Goal: Navigation & Orientation: Find specific page/section

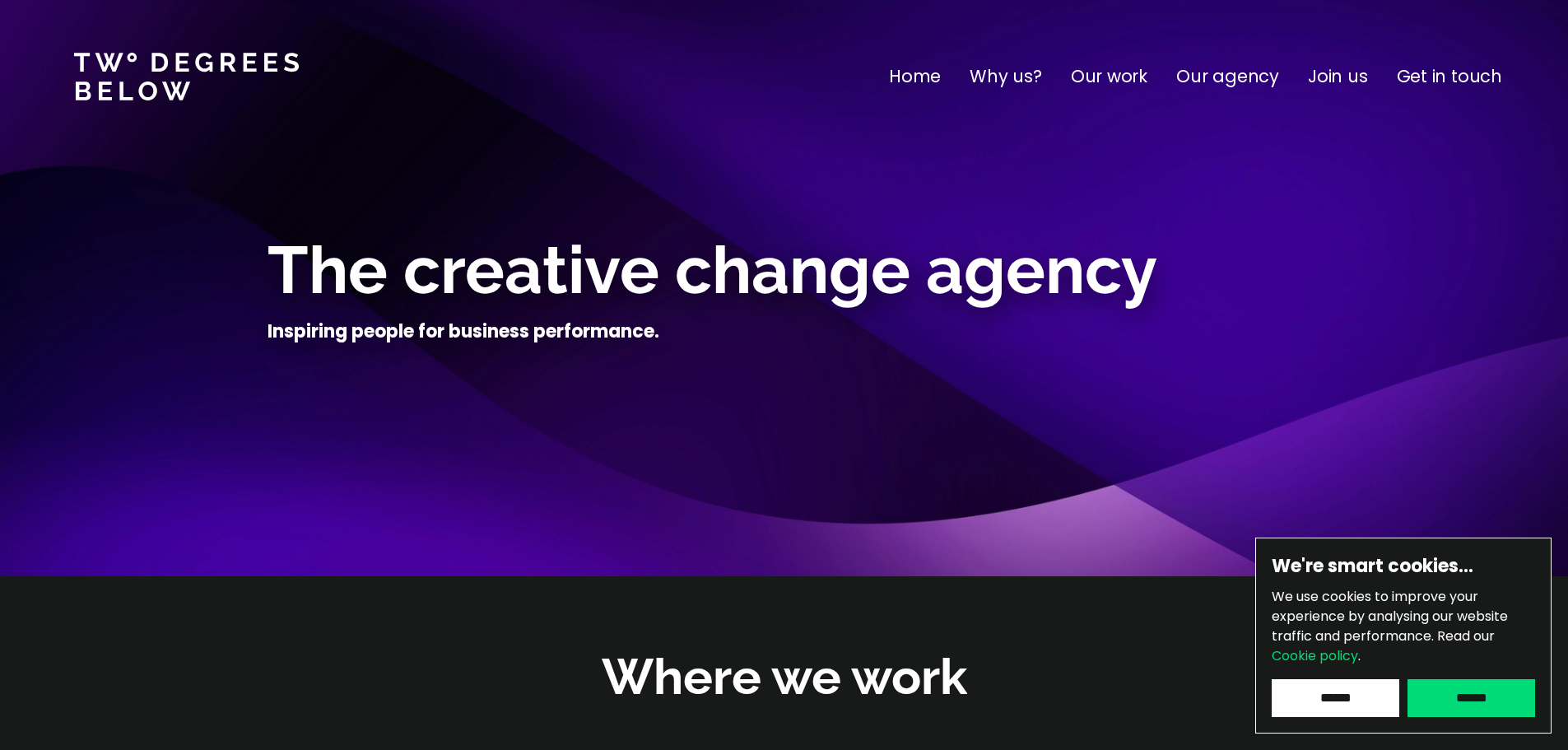
click at [1243, 76] on p "Our agency" at bounding box center [1227, 76] width 103 height 26
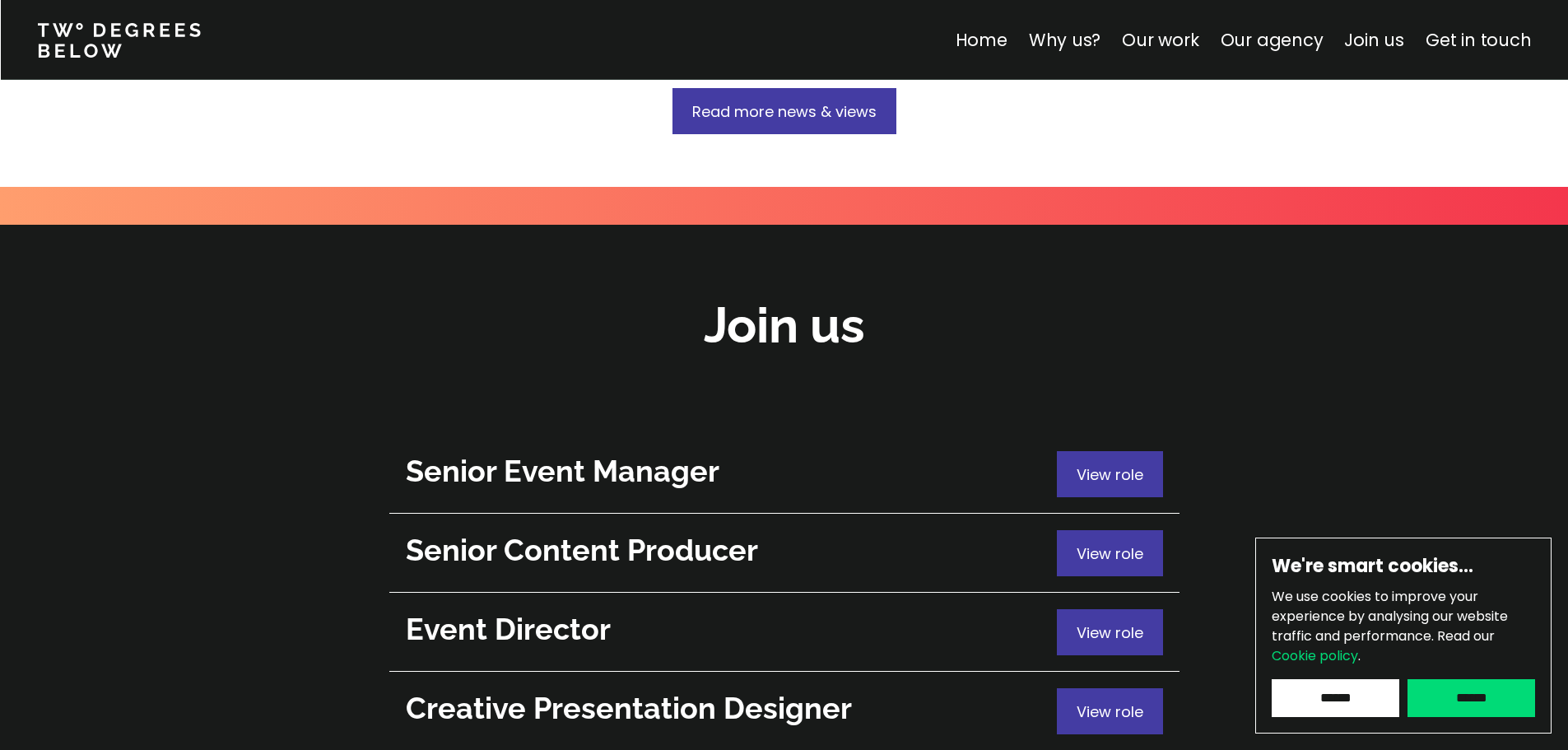
scroll to position [5803, 0]
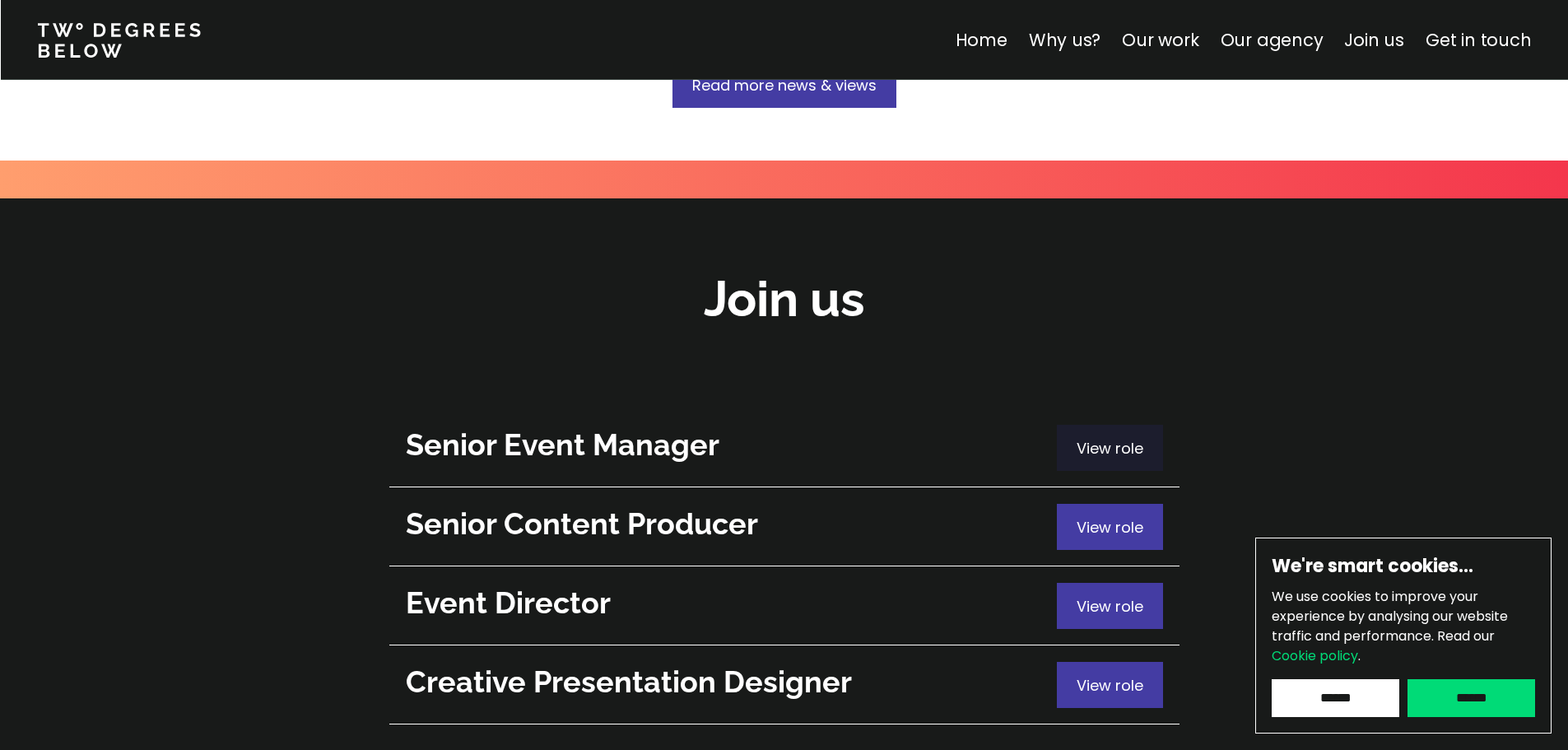
click at [1086, 438] on span "View role" at bounding box center [1109, 449] width 67 height 21
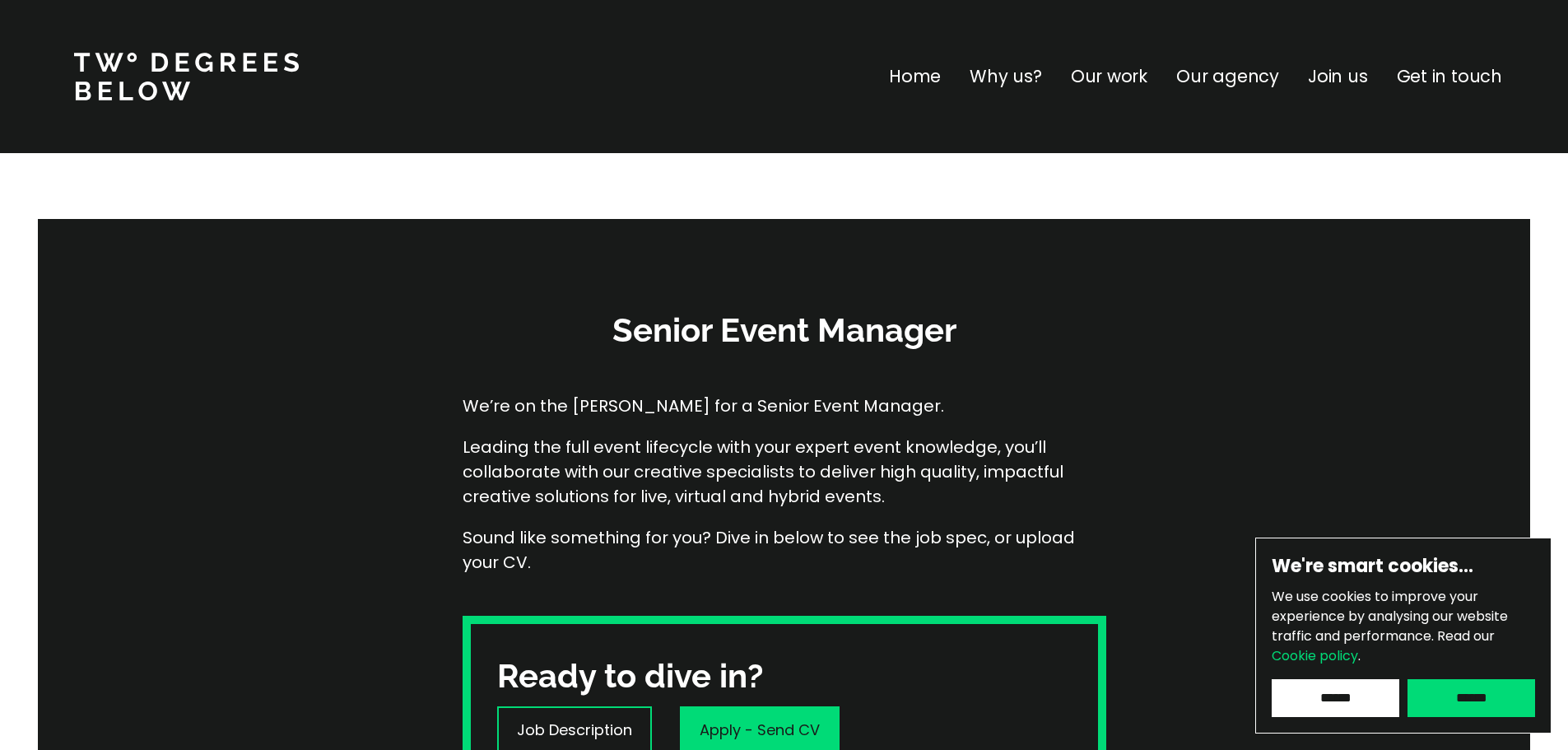
click at [938, 83] on p "Home" at bounding box center [915, 76] width 52 height 26
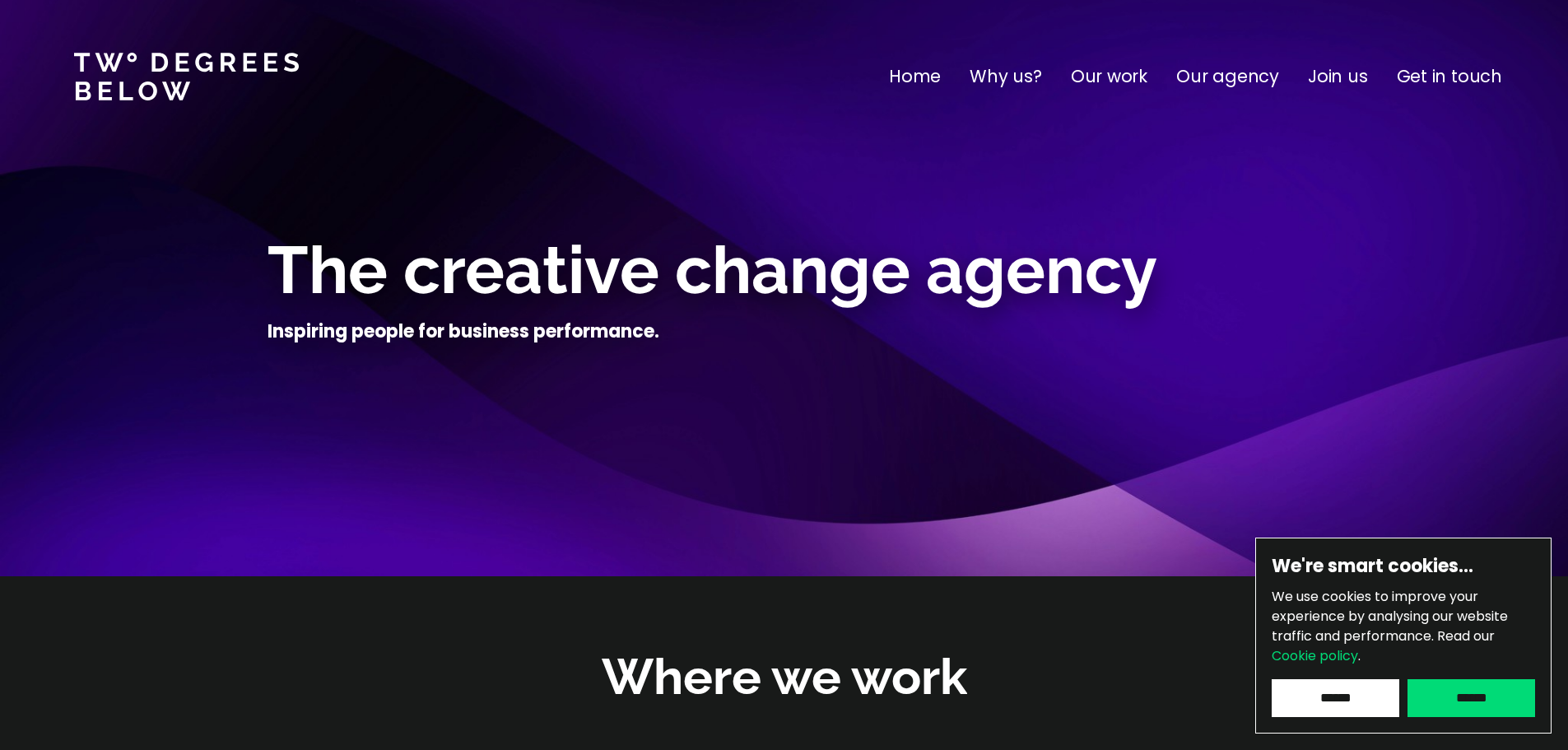
click at [1464, 73] on p "Get in touch" at bounding box center [1449, 76] width 106 height 26
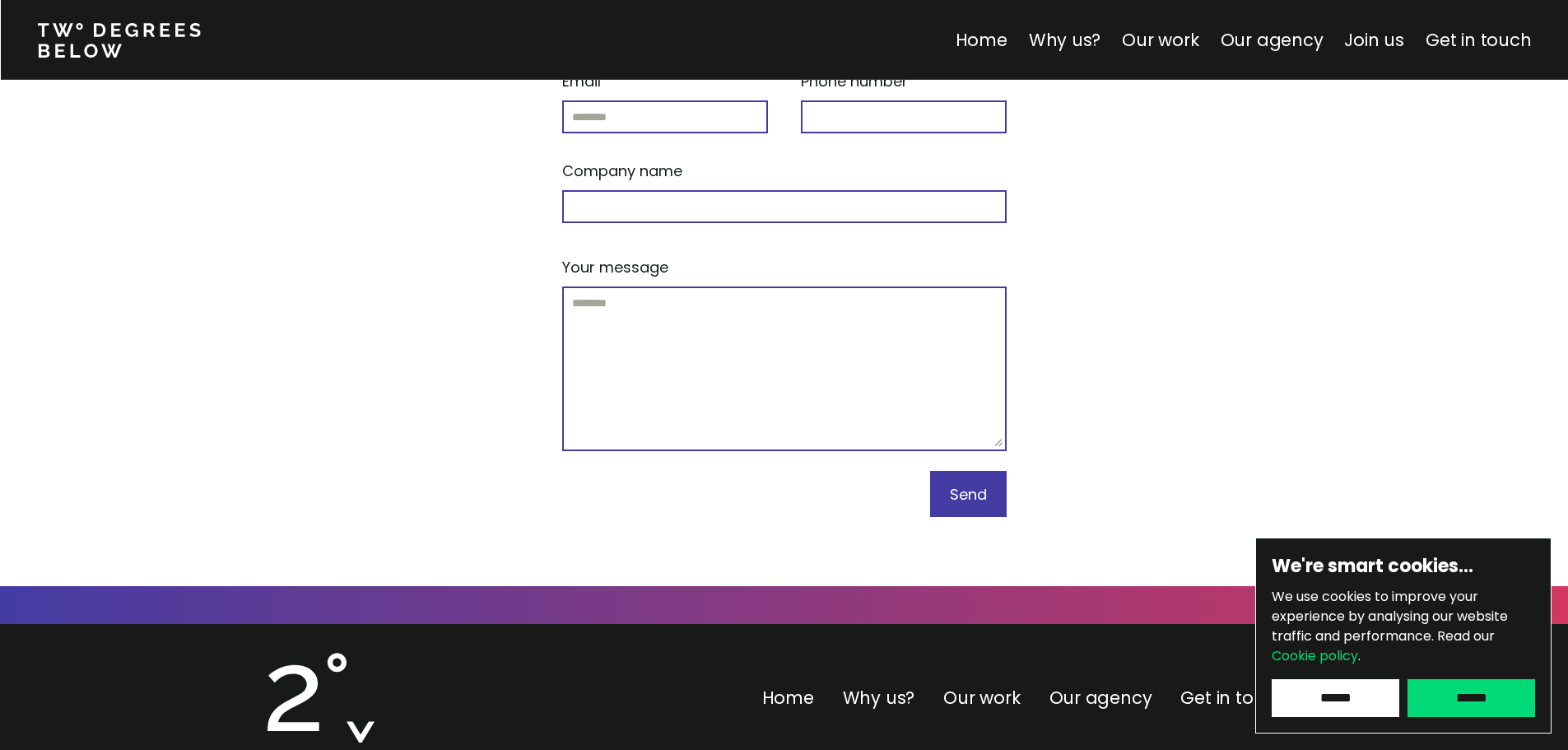
scroll to position [7038, 0]
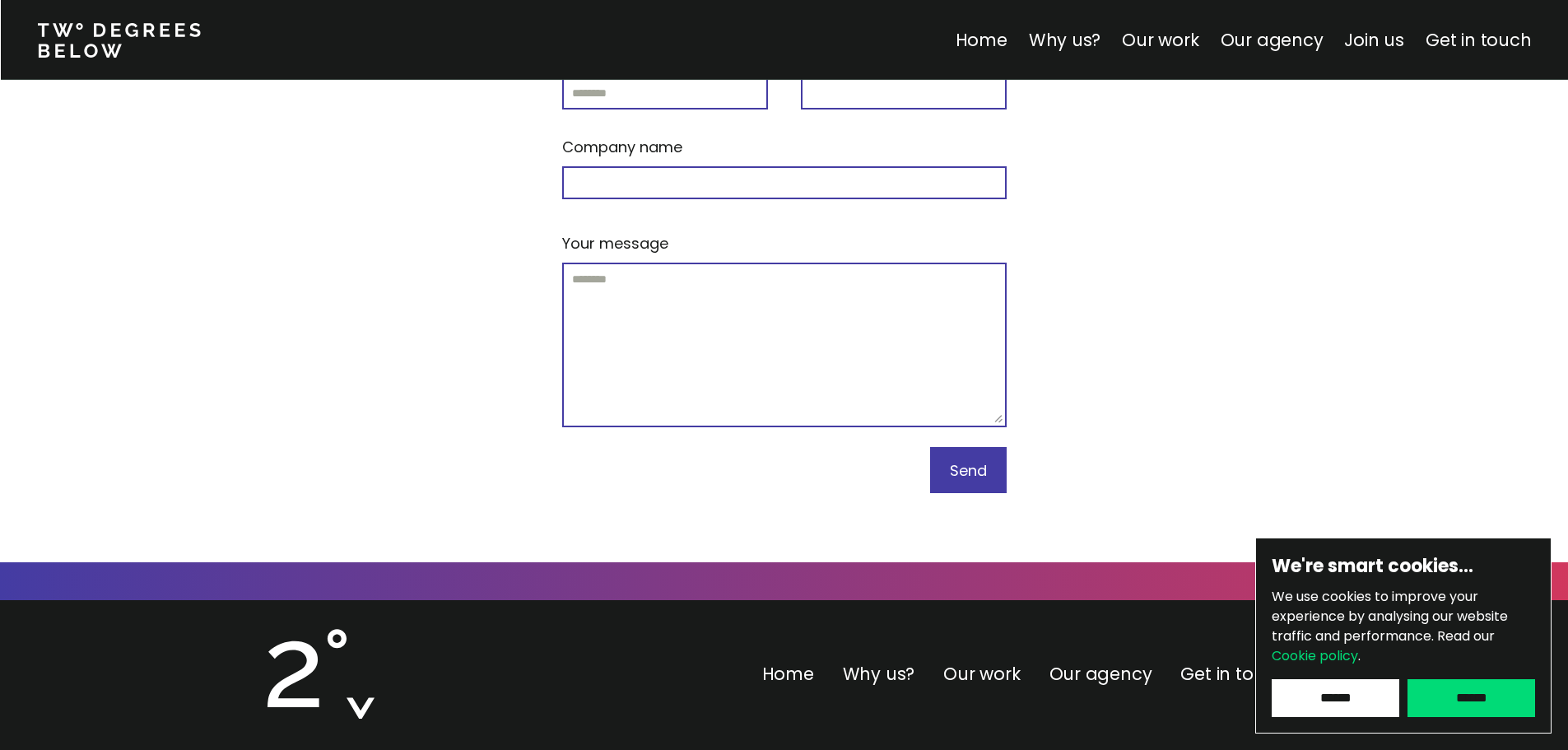
click at [1100, 662] on link "Our agency" at bounding box center [1100, 674] width 103 height 24
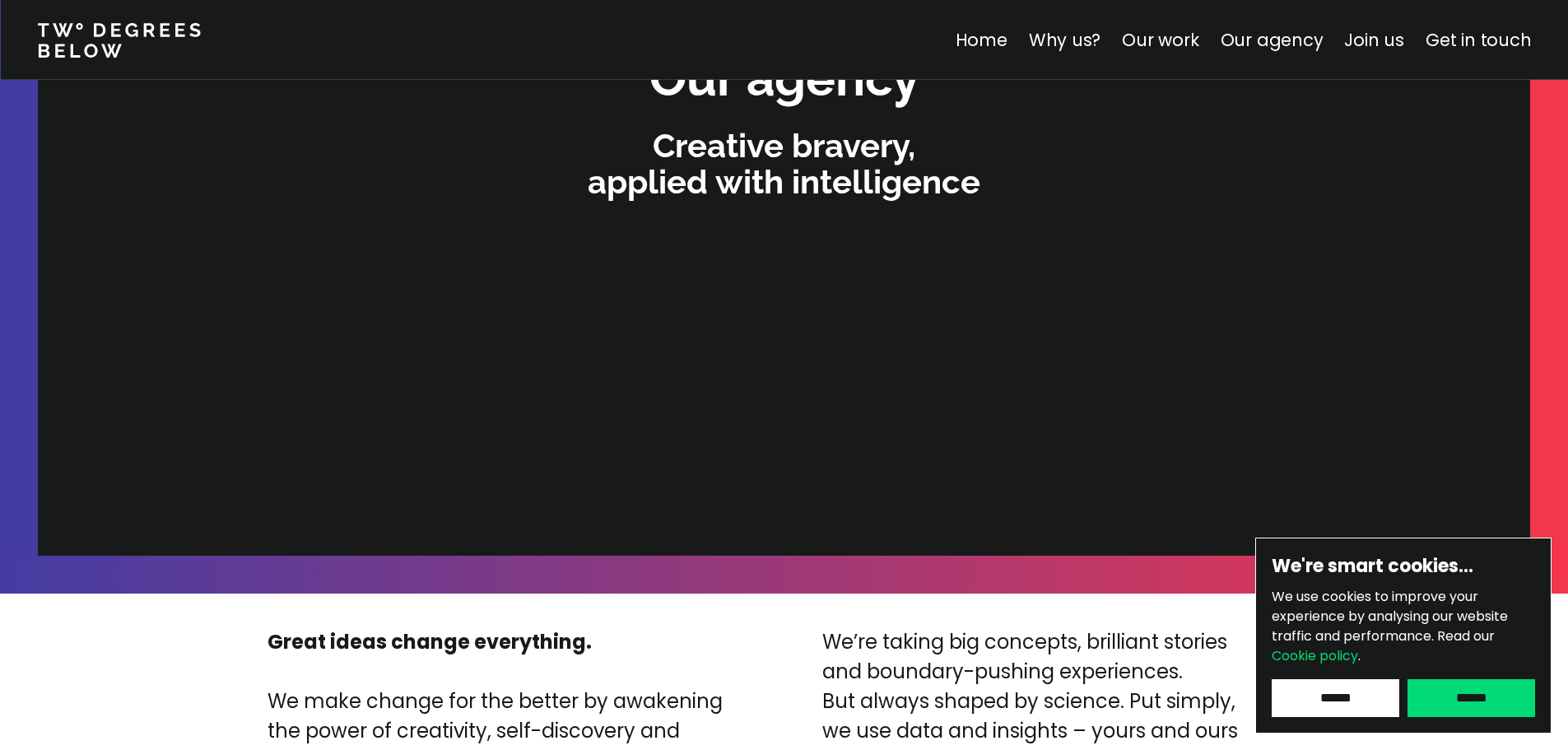
scroll to position [3497, 0]
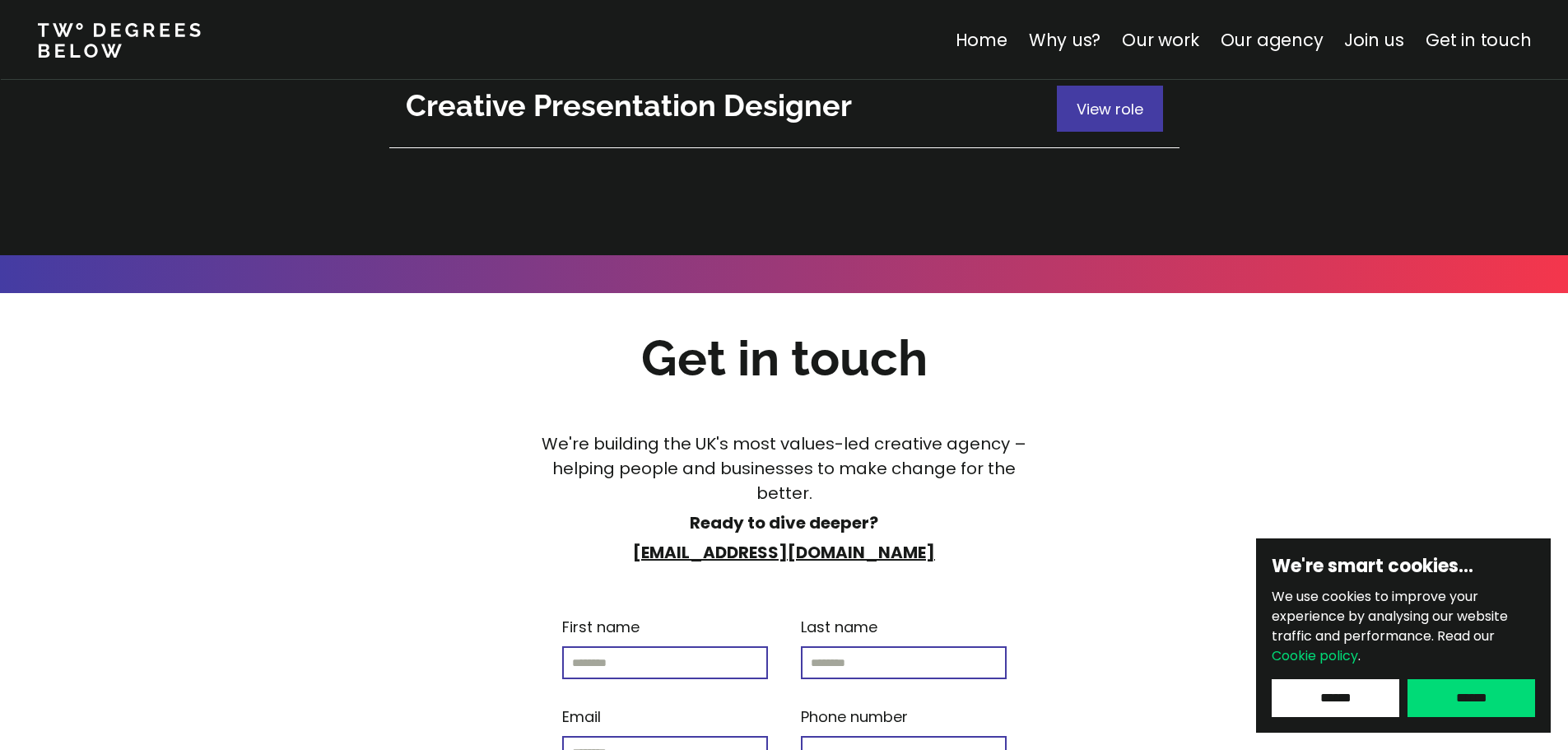
scroll to position [6462, 0]
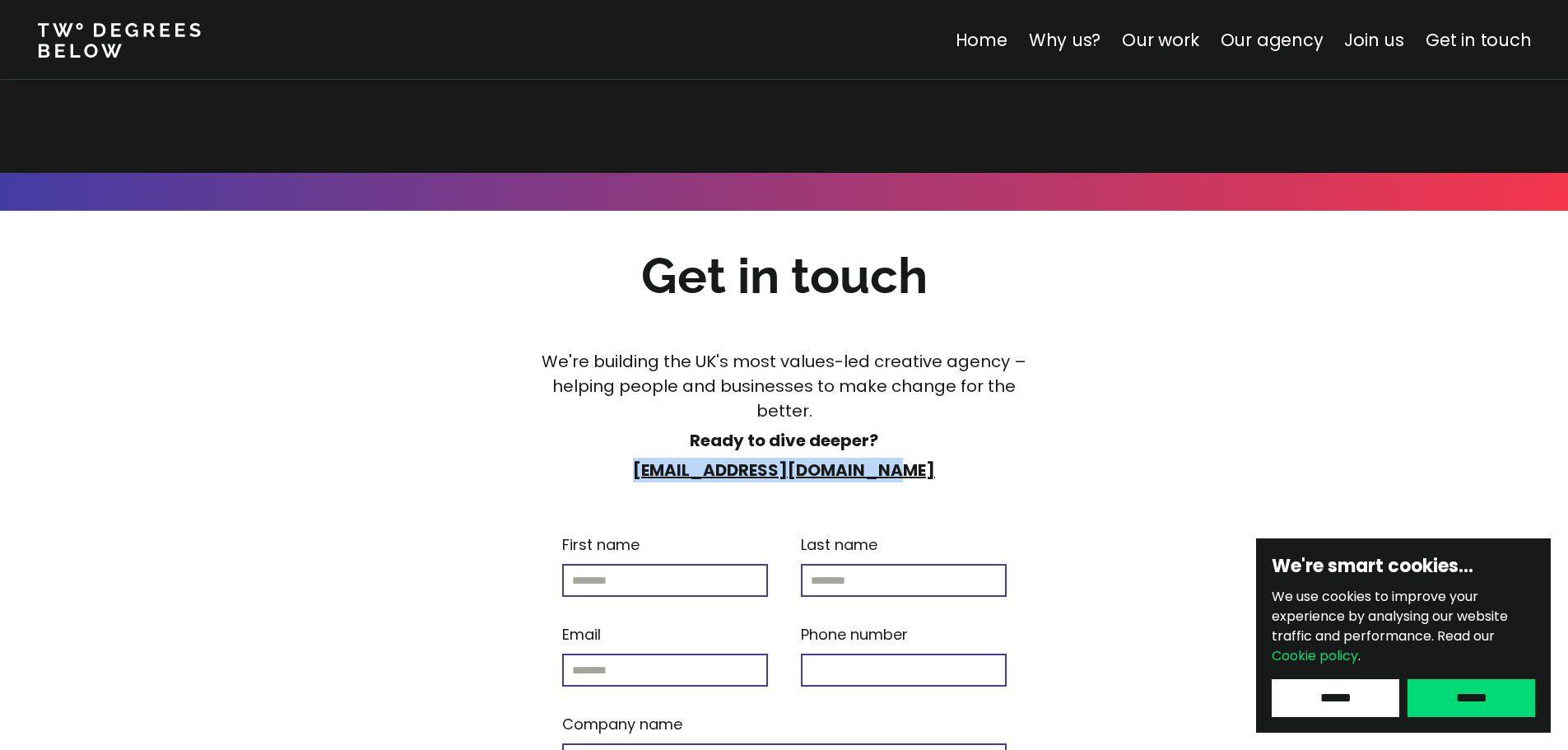
drag, startPoint x: 911, startPoint y: 293, endPoint x: 654, endPoint y: 296, distance: 257.0
click at [654, 458] on p "[EMAIL_ADDRESS][DOMAIN_NAME]" at bounding box center [784, 470] width 517 height 25
drag, startPoint x: 1455, startPoint y: 147, endPoint x: 1192, endPoint y: 211, distance: 270.7
click at [1455, 173] on div "Get in touch We're building the UK's most values-led creative agency – helping …" at bounding box center [784, 676] width 1568 height 1005
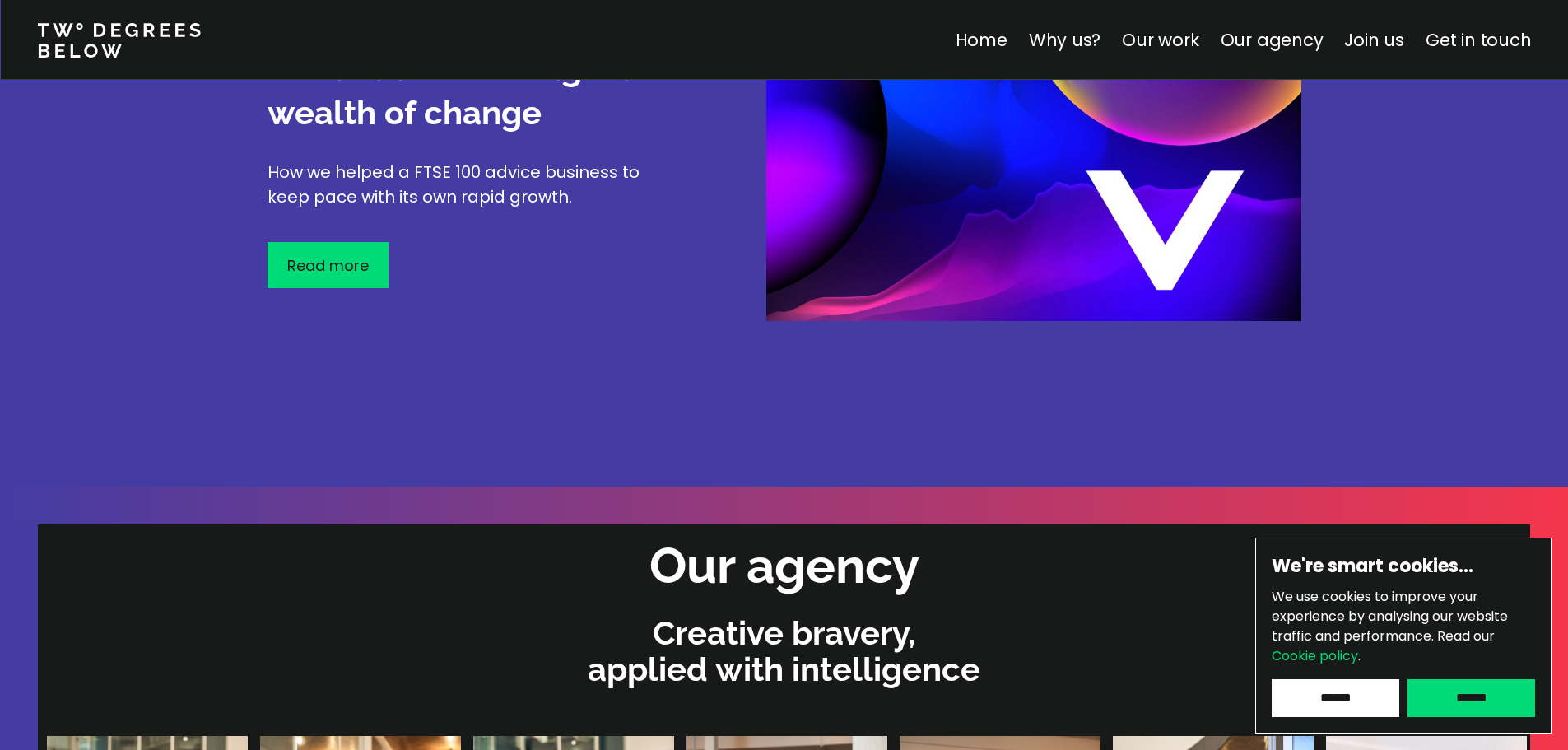
scroll to position [3333, 0]
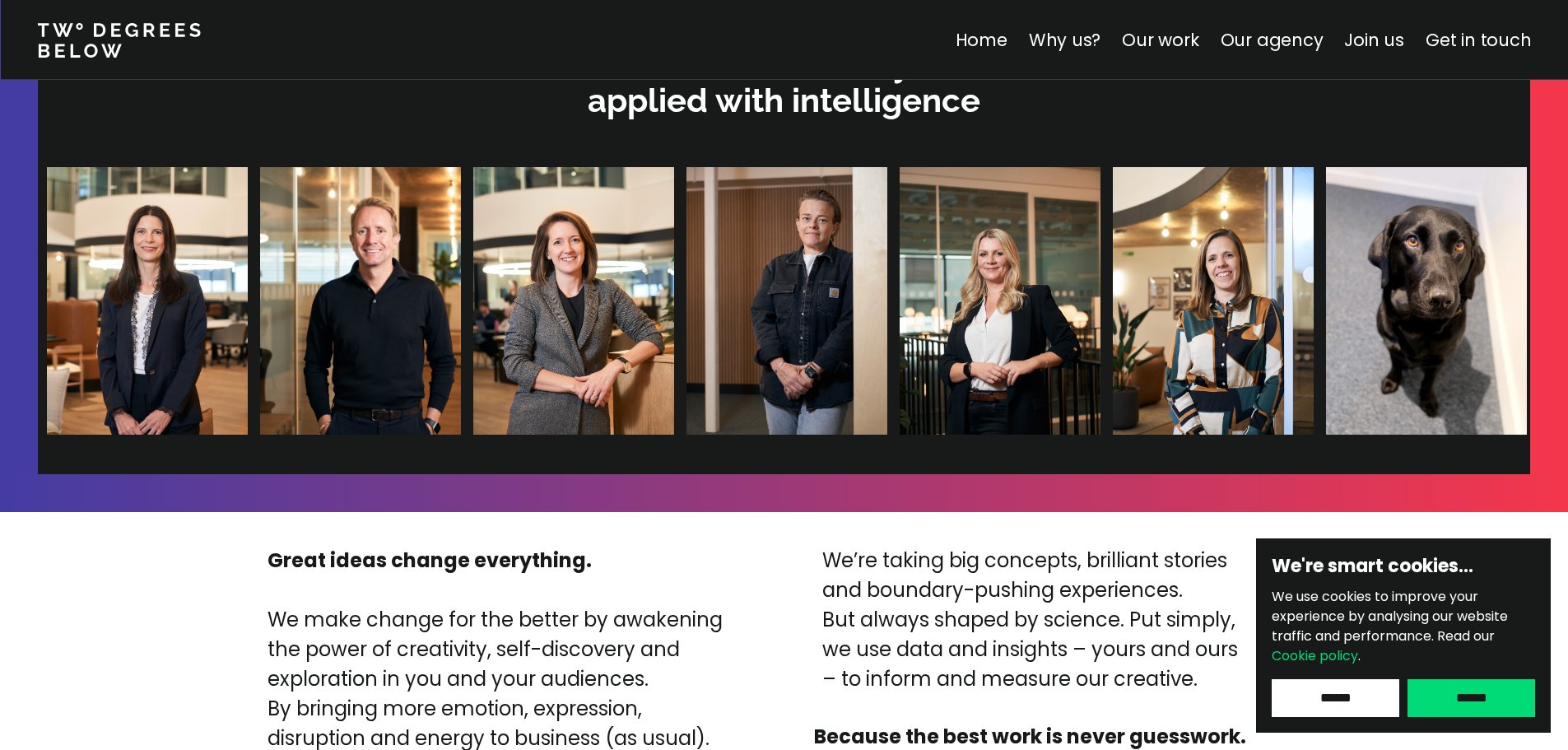
click at [790, 119] on p "Creative bravery, applied with intelligence" at bounding box center [784, 82] width 1475 height 73
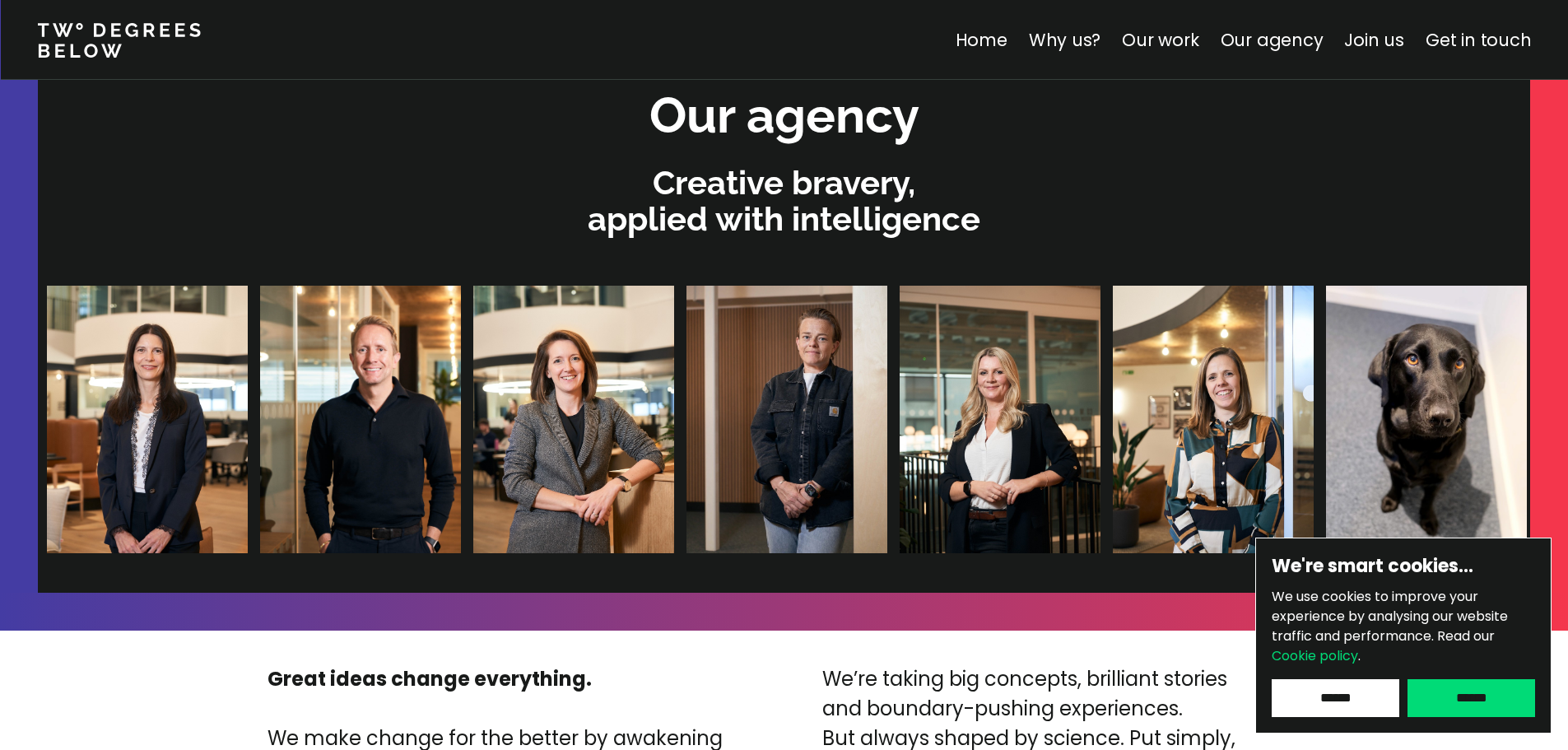
scroll to position [3086, 0]
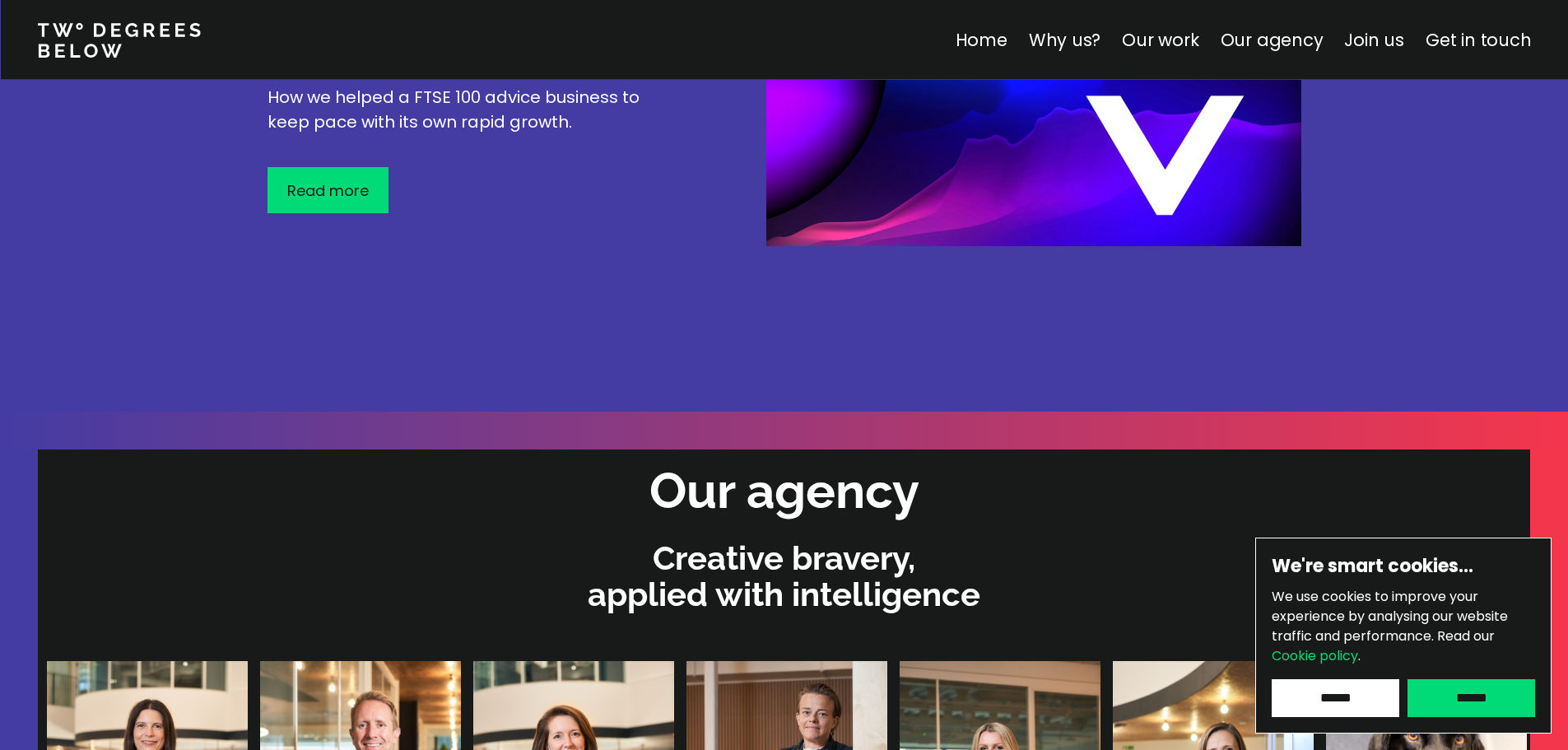
click at [770, 510] on h2 "Our agency" at bounding box center [784, 491] width 270 height 67
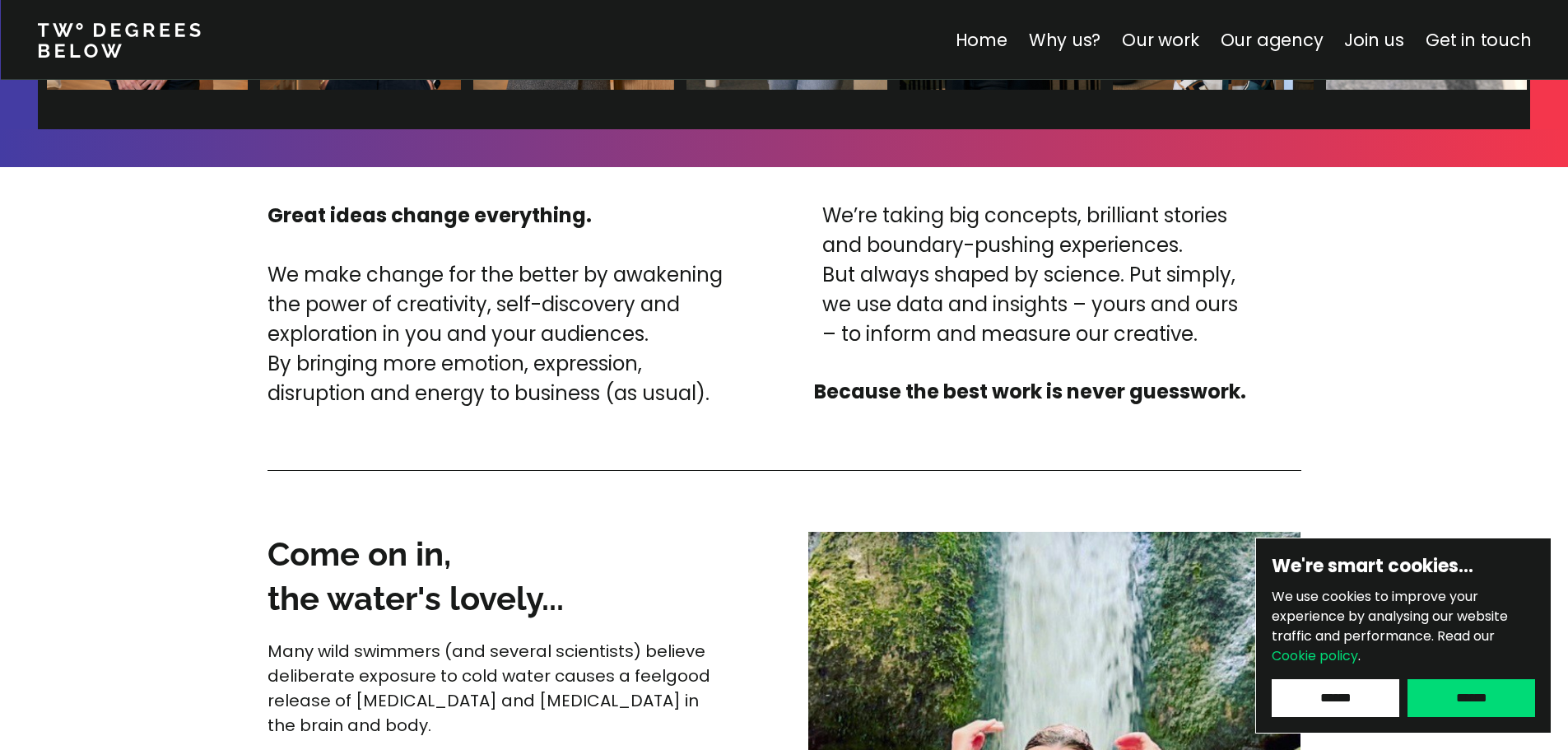
scroll to position [3992, 0]
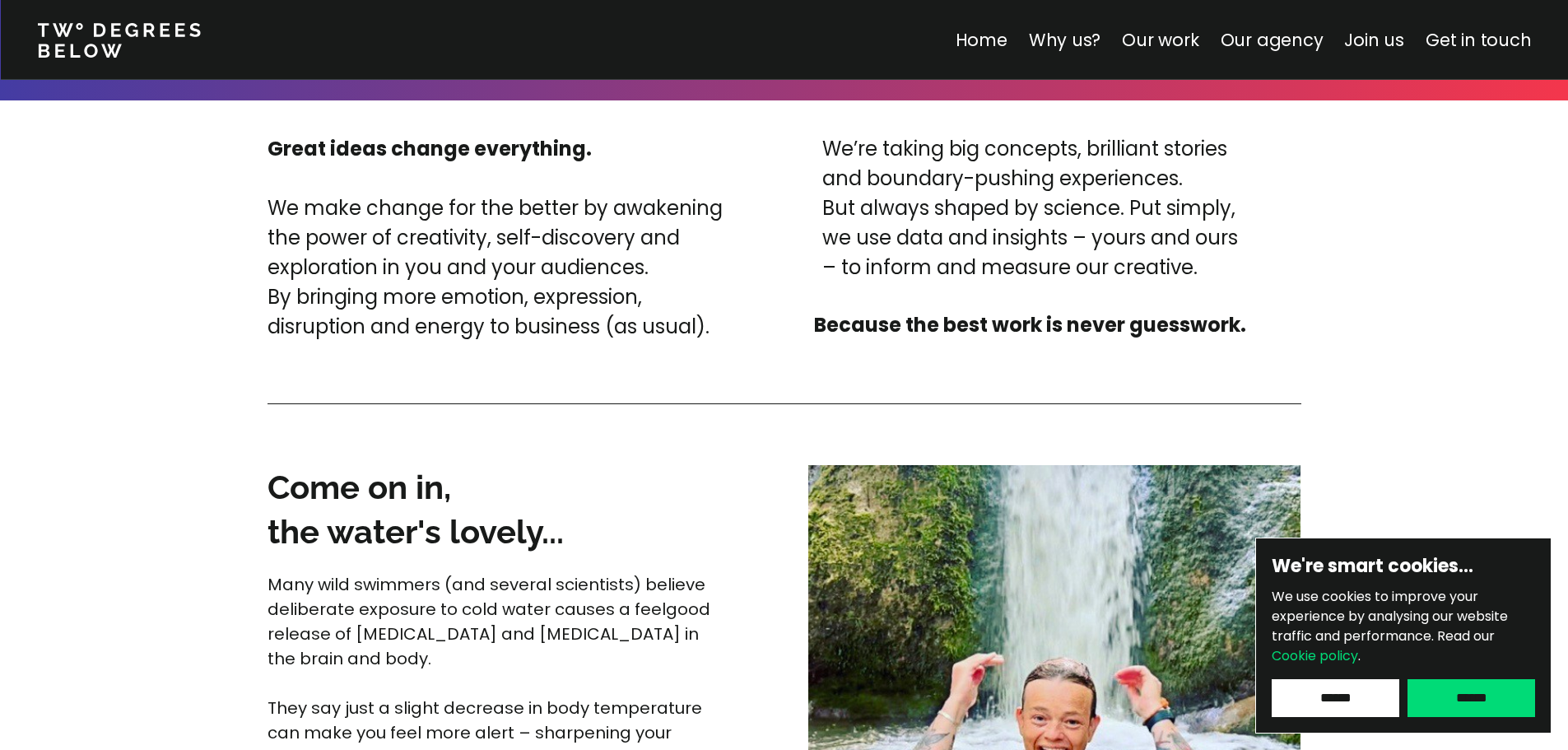
click at [1001, 41] on link "Home" at bounding box center [981, 40] width 52 height 24
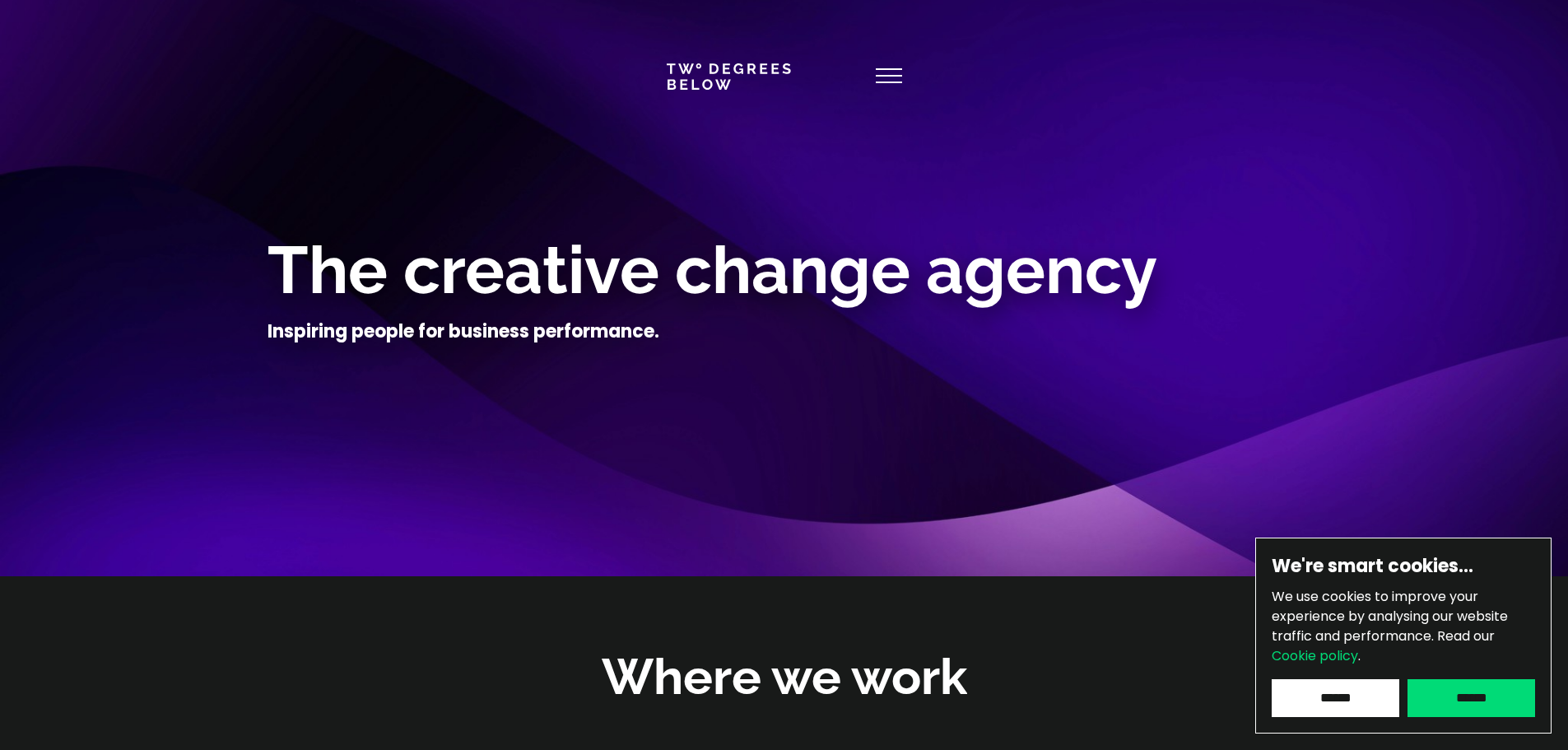
click at [892, 76] on use at bounding box center [888, 75] width 26 height 13
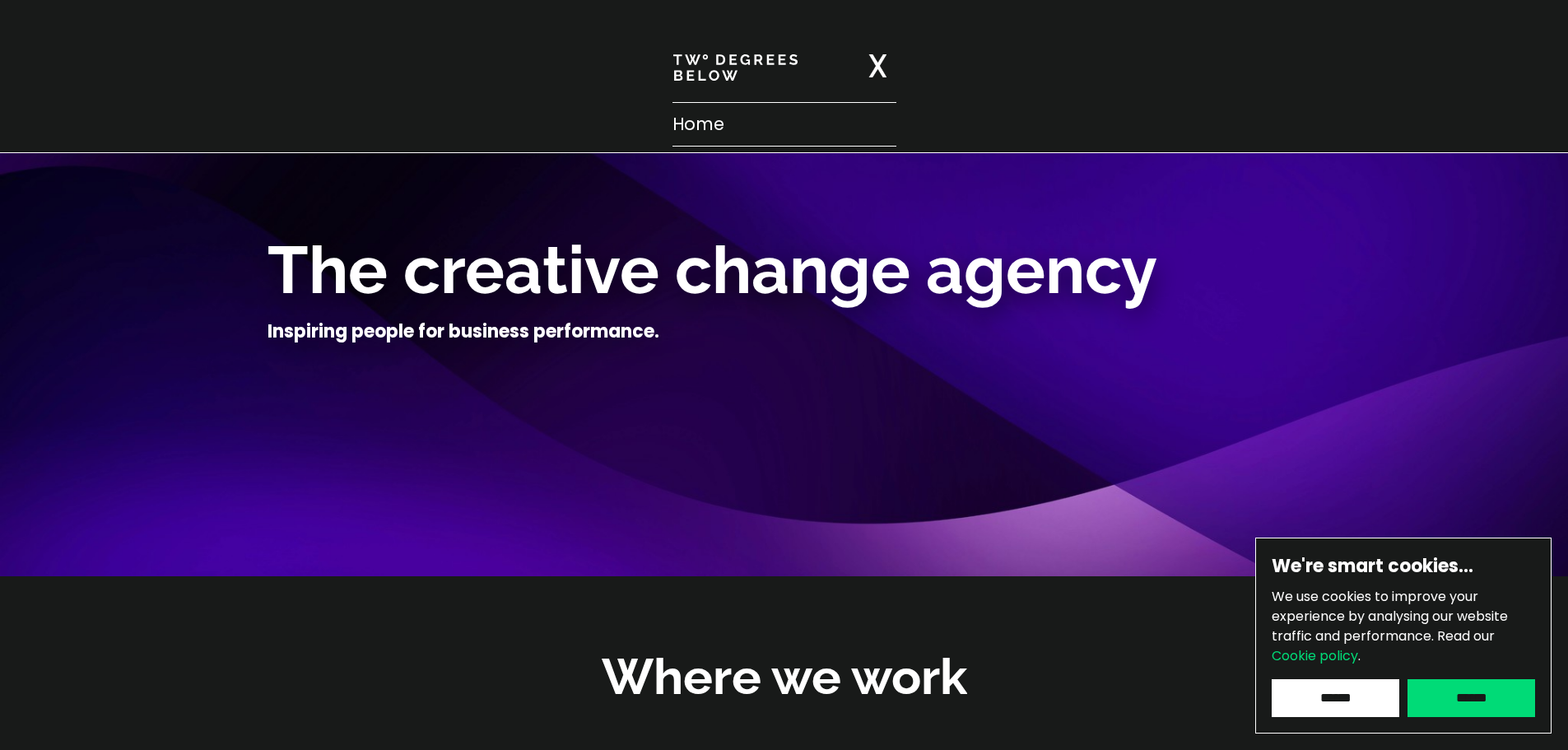
click at [682, 115] on p "Home" at bounding box center [784, 124] width 224 height 26
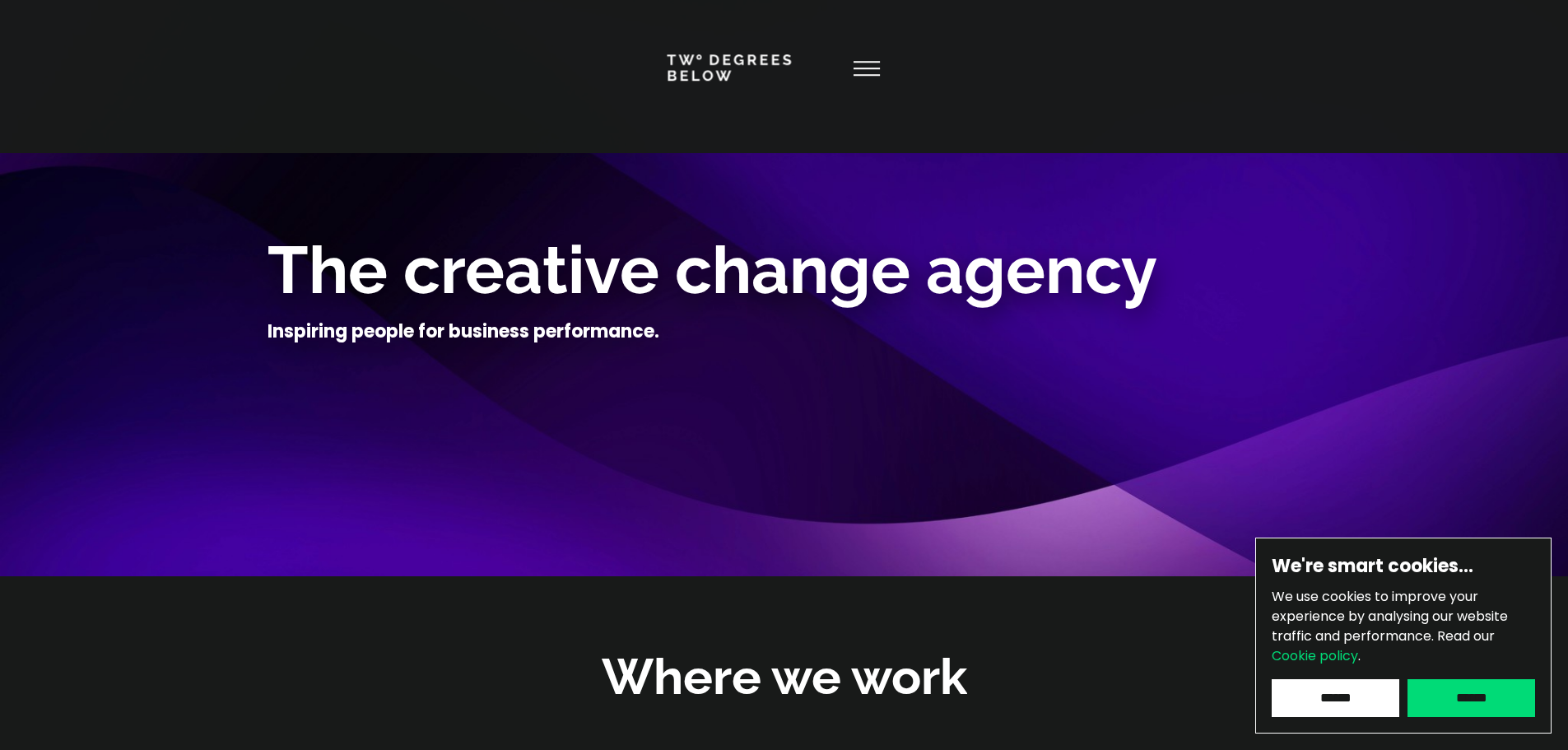
click at [677, 122] on nav at bounding box center [784, 76] width 1568 height 153
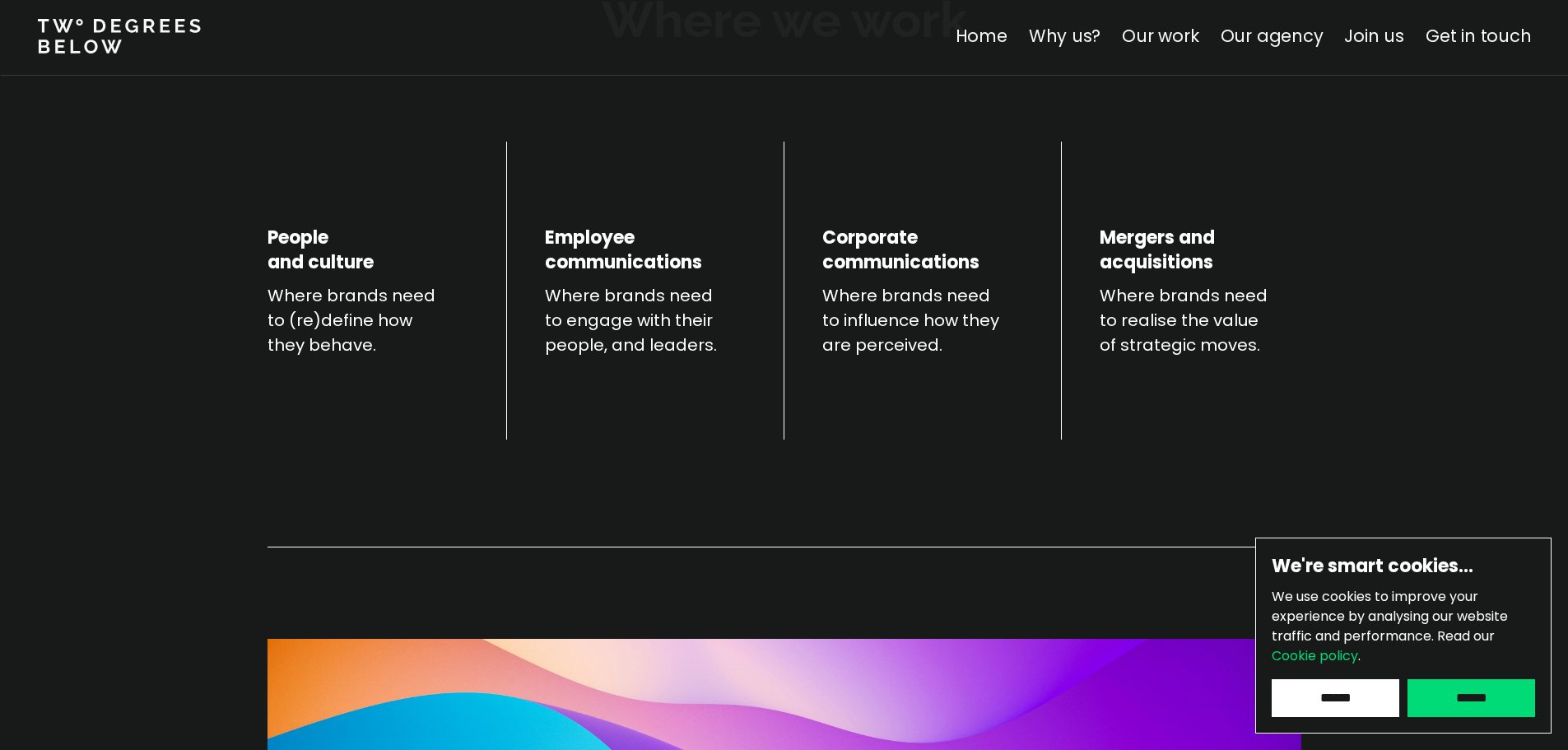
scroll to position [659, 0]
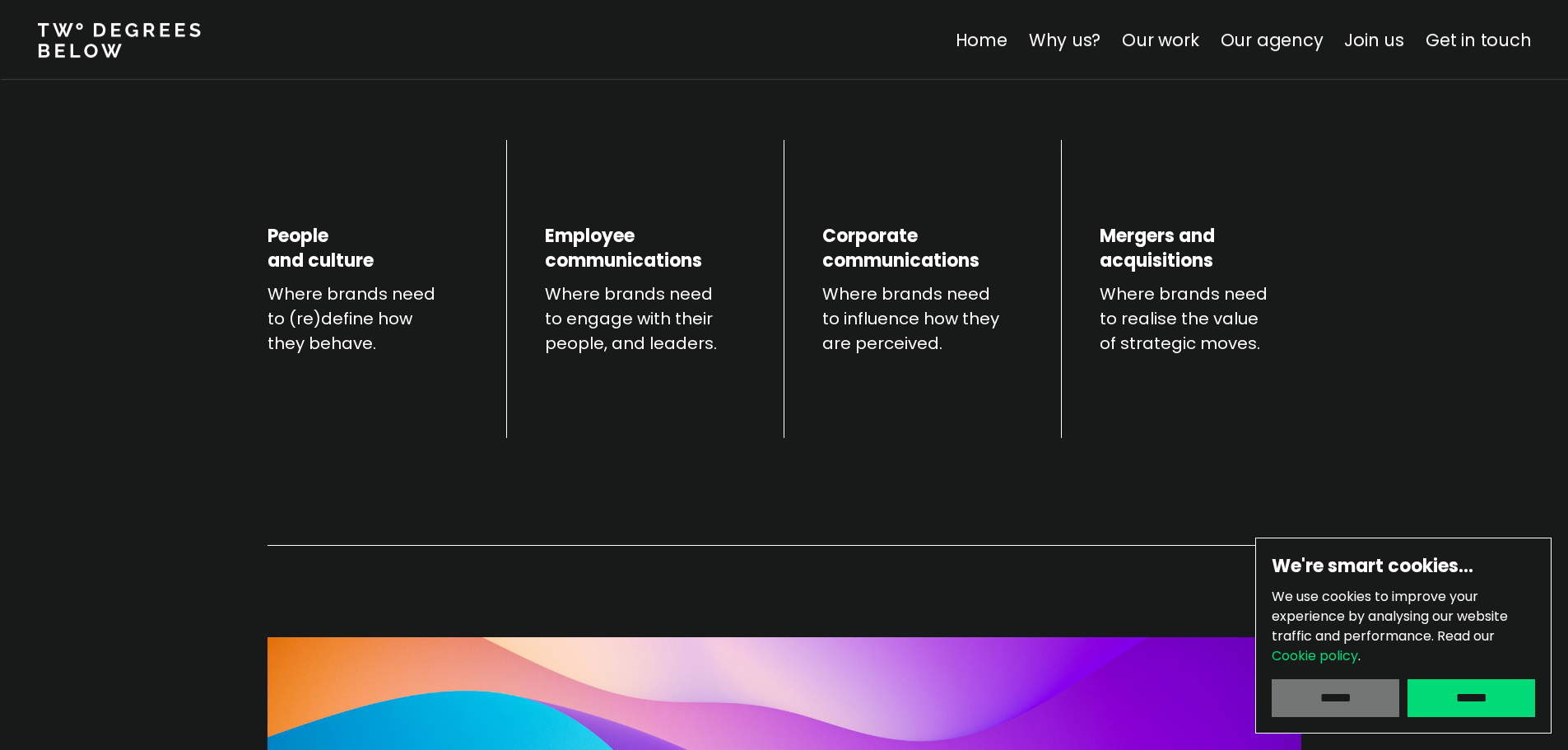
click at [1346, 708] on input "******" at bounding box center [1335, 698] width 127 height 38
